Goal: Task Accomplishment & Management: Complete application form

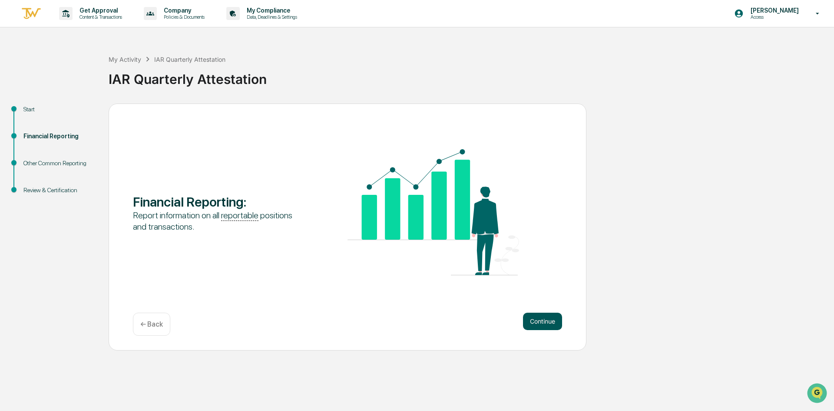
click at [553, 325] on button "Continue" at bounding box center [542, 320] width 39 height 17
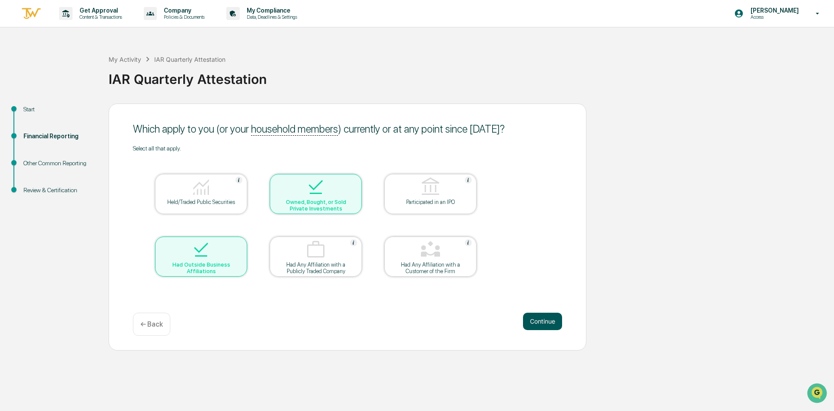
click at [553, 324] on button "Continue" at bounding box center [542, 320] width 39 height 17
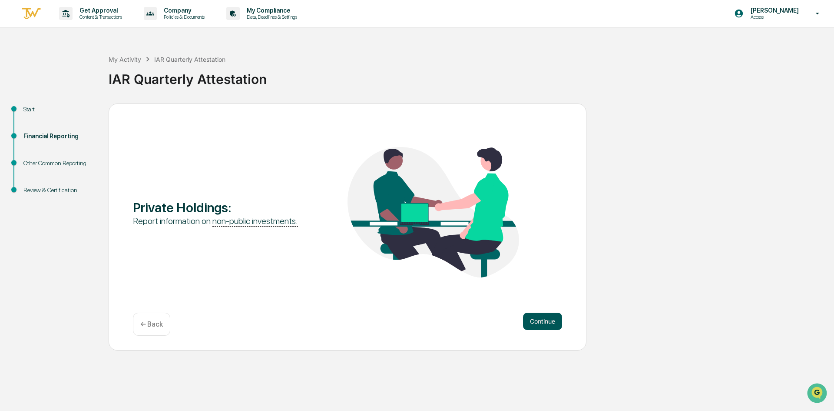
click at [553, 323] on button "Continue" at bounding box center [542, 320] width 39 height 17
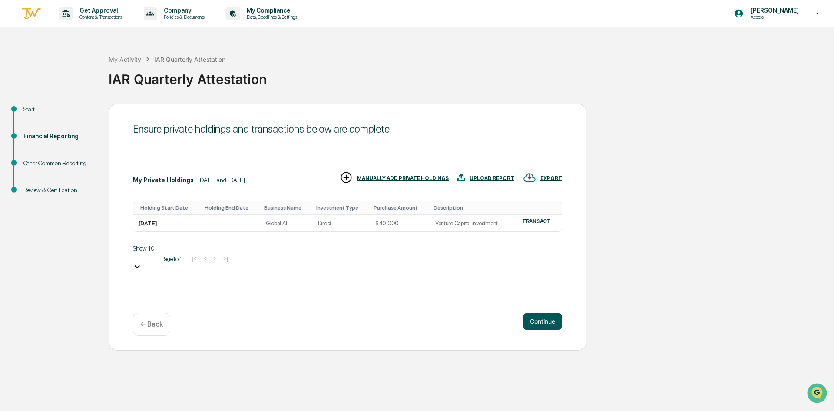
click at [553, 318] on button "Continue" at bounding box center [542, 320] width 39 height 17
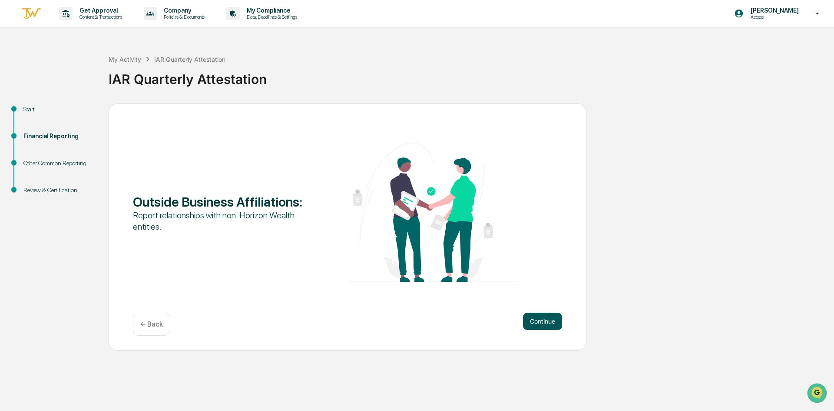
click at [552, 321] on button "Continue" at bounding box center [542, 320] width 39 height 17
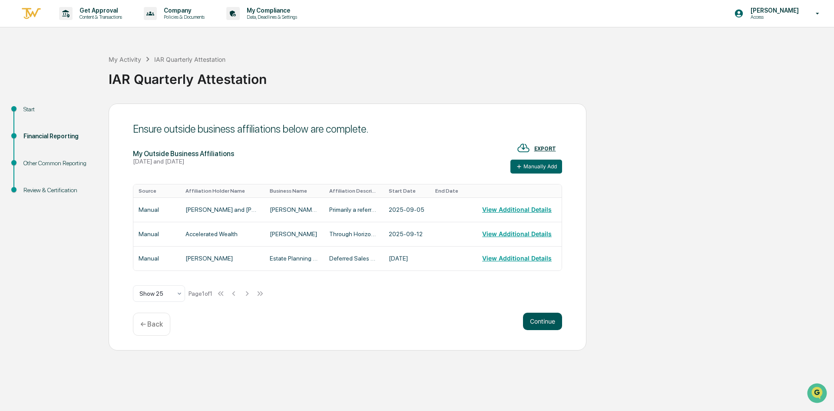
click at [552, 321] on button "Continue" at bounding box center [542, 320] width 39 height 17
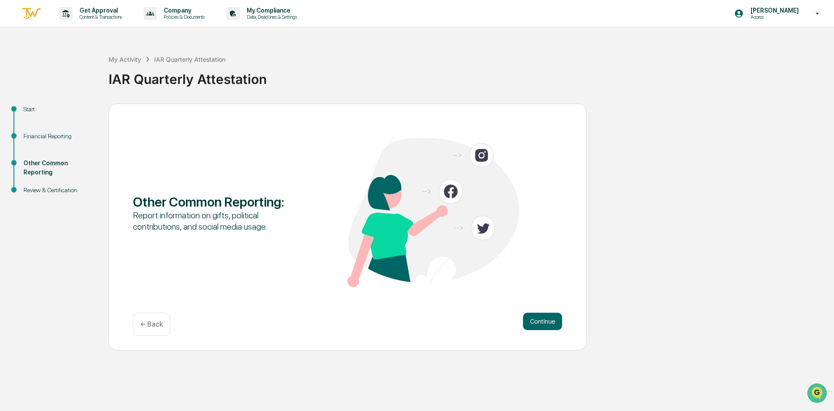
click at [552, 321] on button "Continue" at bounding box center [542, 320] width 39 height 17
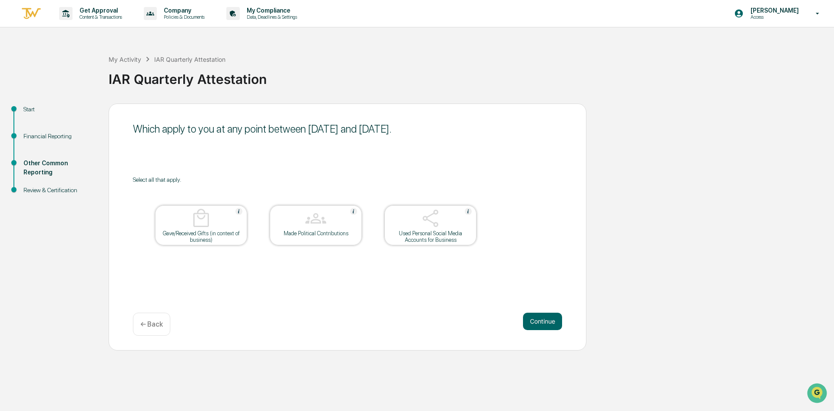
click at [552, 321] on button "Continue" at bounding box center [542, 320] width 39 height 17
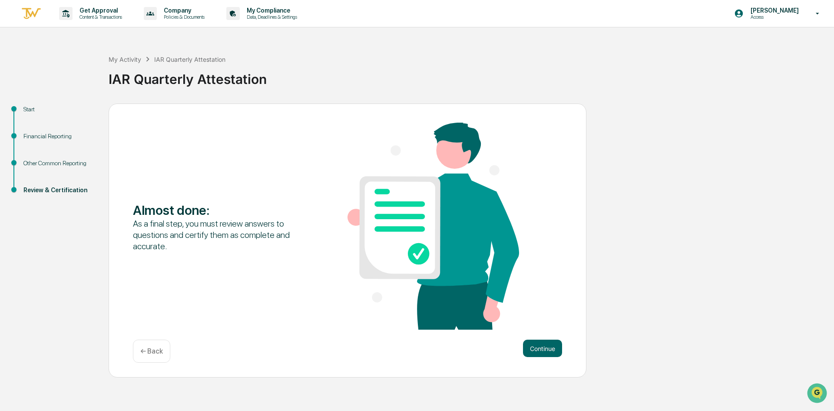
click at [552, 321] on div "Almost done : As a final step, you must review answers to questions and certify…" at bounding box center [347, 227] width 429 height 209
click at [549, 355] on button "Continue" at bounding box center [542, 347] width 39 height 17
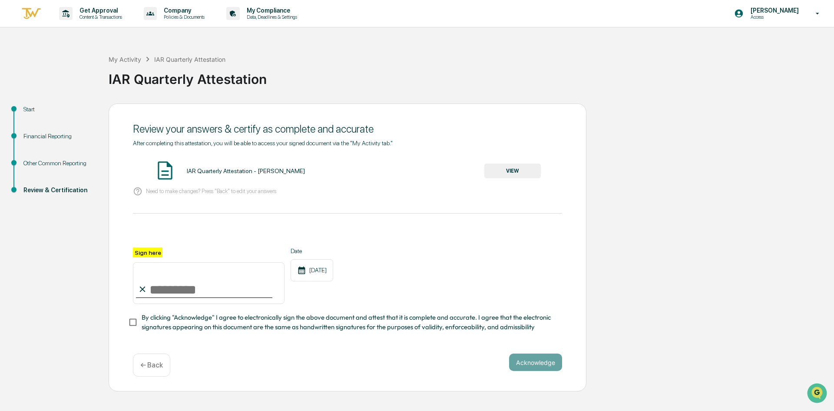
click at [129, 325] on div "Review your answers & certify as complete and accurate After completing this at…" at bounding box center [348, 247] width 478 height 288
click at [514, 164] on div "IAR Quarterly Attestation - [PERSON_NAME] VIEW" at bounding box center [347, 170] width 429 height 23
click at [514, 168] on button "VIEW" at bounding box center [513, 170] width 56 height 15
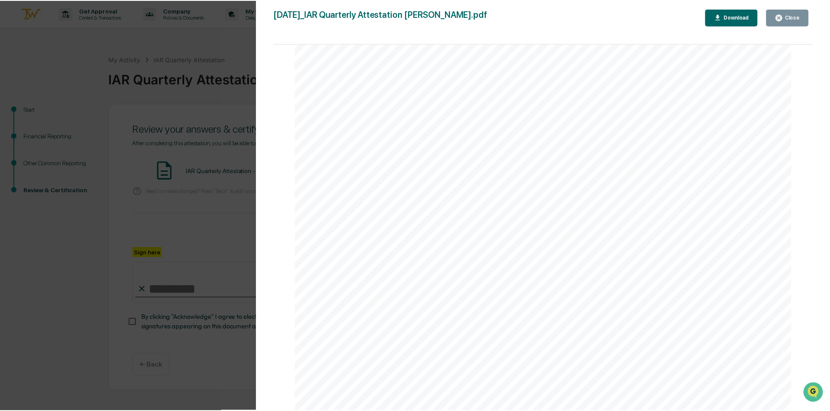
scroll to position [2561, 0]
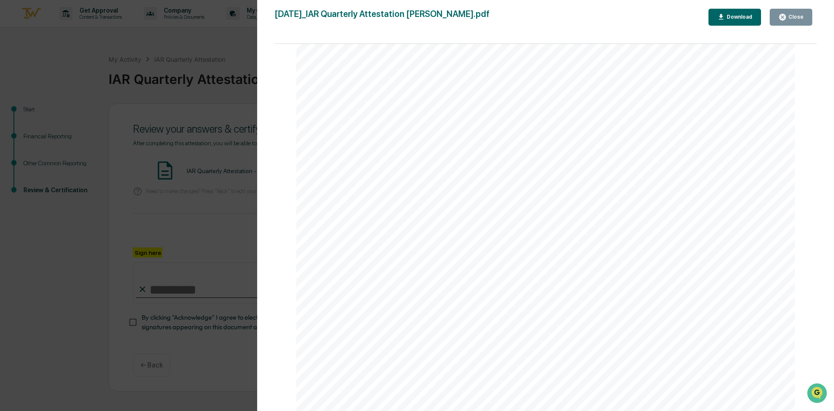
click at [797, 17] on div "Close" at bounding box center [795, 17] width 17 height 6
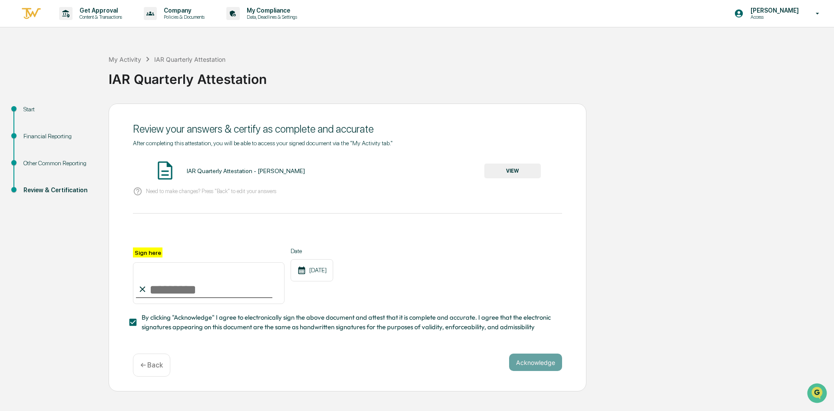
click at [158, 292] on input "Sign here" at bounding box center [209, 283] width 152 height 42
type input "*********"
click at [531, 367] on button "Acknowledge" at bounding box center [535, 361] width 53 height 17
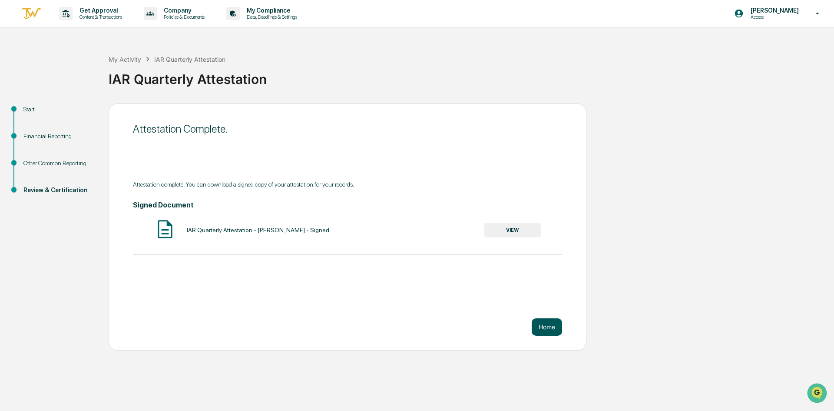
click at [548, 326] on button "Home" at bounding box center [547, 326] width 30 height 17
